Goal: Information Seeking & Learning: Understand process/instructions

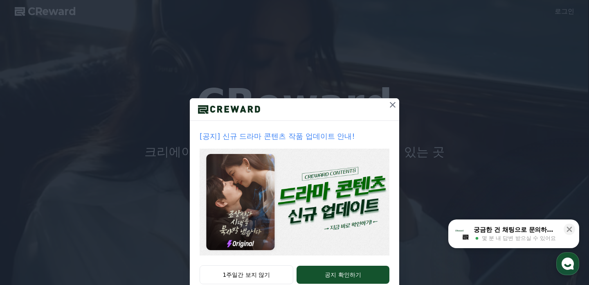
scroll to position [22, 0]
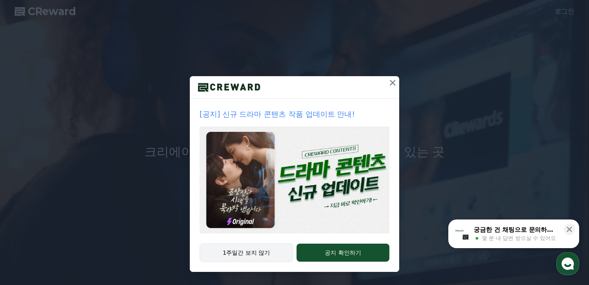
click at [271, 254] on button "1주일간 보지 않기" at bounding box center [247, 252] width 94 height 19
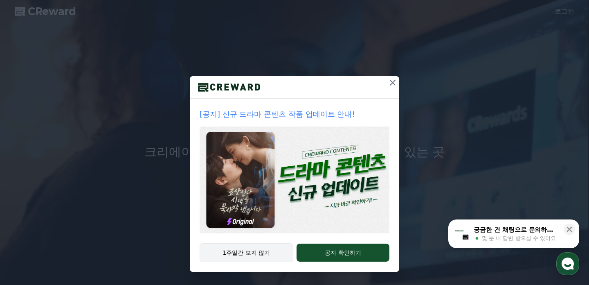
scroll to position [0, 0]
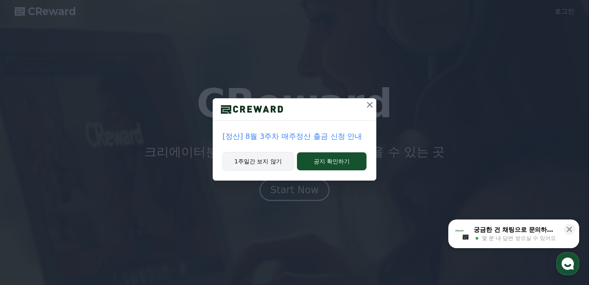
click at [274, 163] on button "1주일간 보지 않기" at bounding box center [258, 161] width 71 height 19
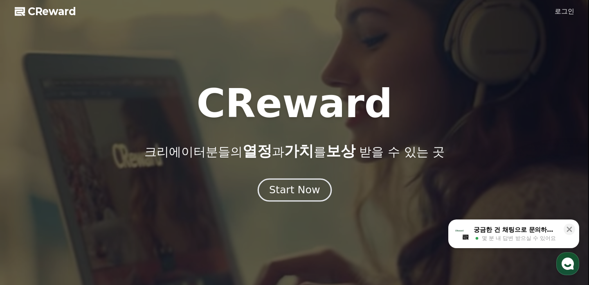
click at [304, 195] on div "Start Now" at bounding box center [294, 190] width 51 height 14
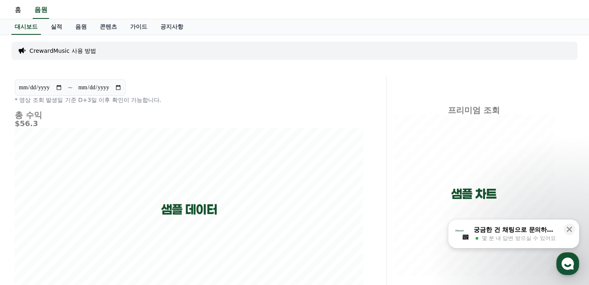
scroll to position [30, 0]
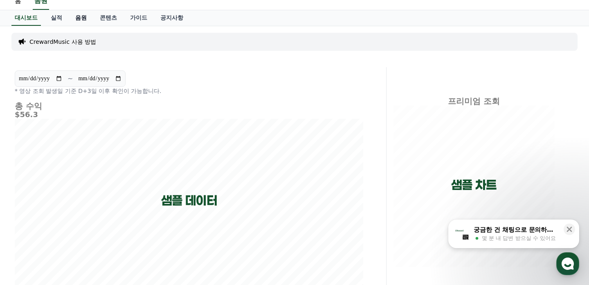
click at [79, 16] on link "음원" at bounding box center [81, 18] width 25 height 16
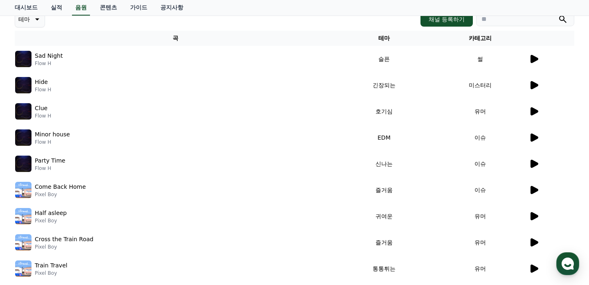
scroll to position [124, 0]
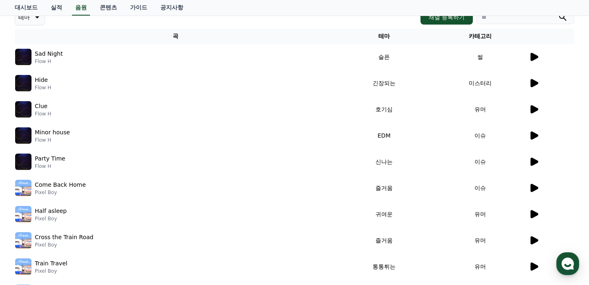
click at [534, 108] on icon at bounding box center [535, 109] width 8 height 8
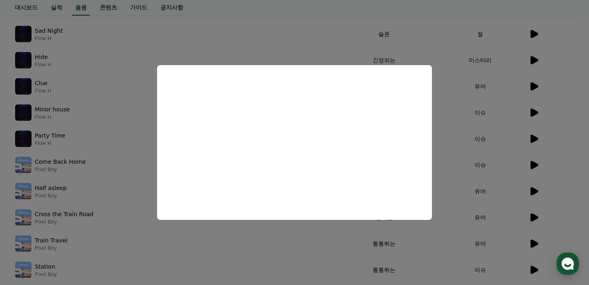
scroll to position [149, 0]
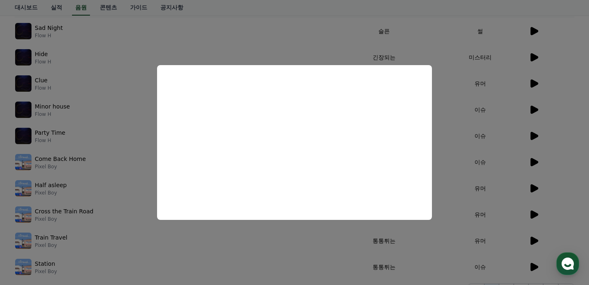
click at [576, 75] on button "close modal" at bounding box center [294, 142] width 589 height 285
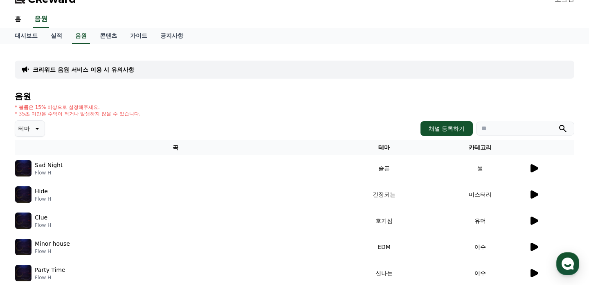
scroll to position [13, 0]
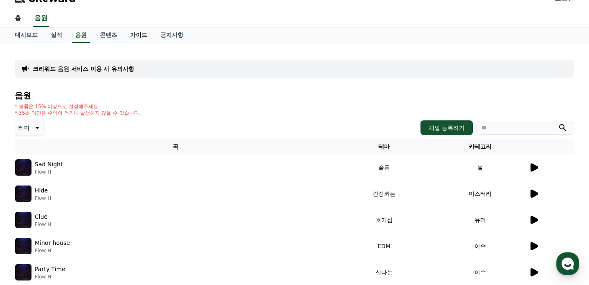
click at [133, 35] on link "가이드" at bounding box center [139, 35] width 30 height 16
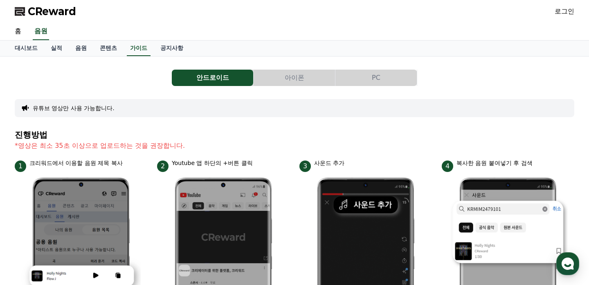
click at [291, 72] on button "아이폰" at bounding box center [294, 78] width 81 height 16
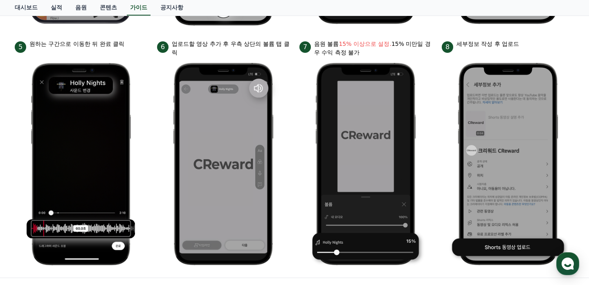
scroll to position [377, 0]
